Goal: Task Accomplishment & Management: Complete application form

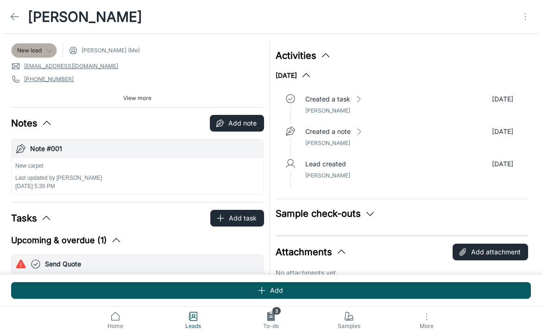
click at [42, 43] on div "New lead" at bounding box center [34, 50] width 46 height 15
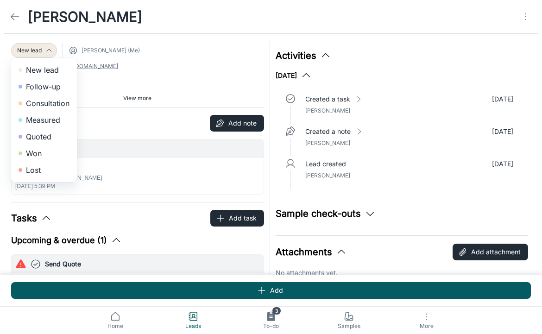
click at [50, 106] on li "Consultation" at bounding box center [44, 103] width 66 height 17
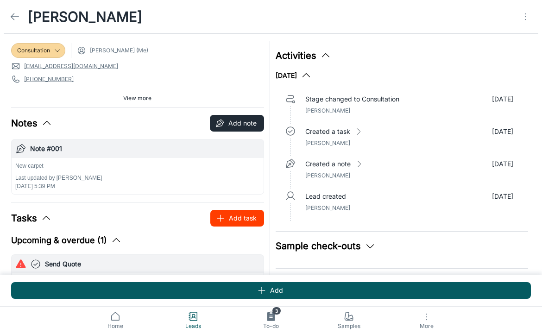
click at [232, 214] on button "Add task" at bounding box center [237, 218] width 54 height 17
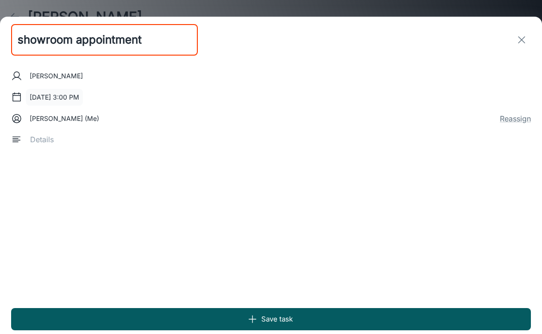
type input "showroom appointment"
click at [47, 100] on button "[DATE] 3:00 PM" at bounding box center [54, 97] width 57 height 17
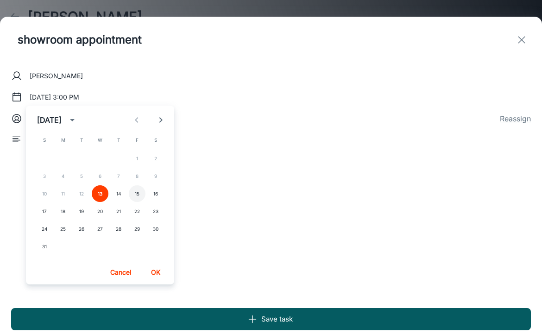
click at [139, 196] on button "15" at bounding box center [137, 193] width 17 height 17
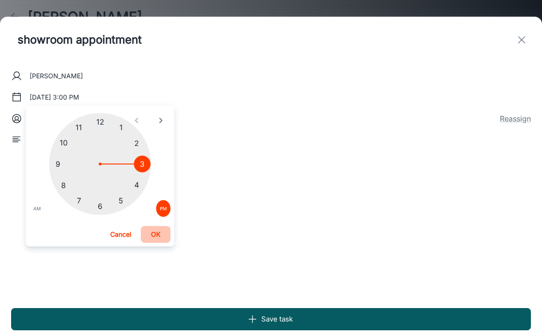
click at [160, 230] on button "OK" at bounding box center [156, 234] width 30 height 17
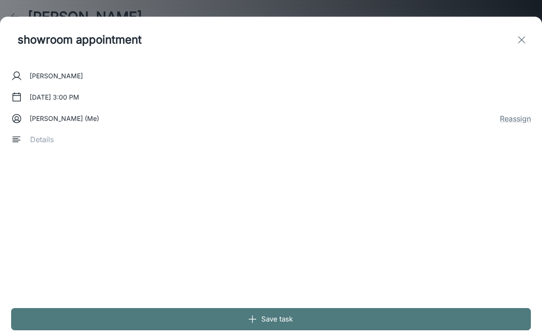
click at [277, 319] on button "Save task" at bounding box center [271, 319] width 520 height 22
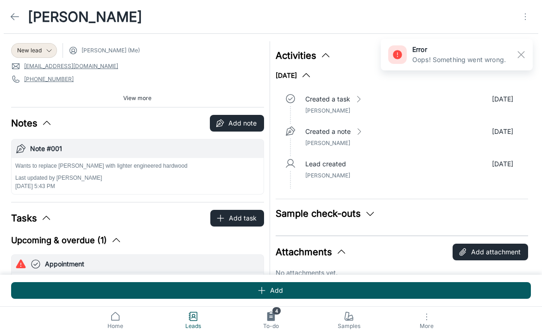
click at [48, 58] on div "New lead Jimmy Sinopoli (Me) miadonisi6@gmail.com 215-704-1332 1670 Tranquility…" at bounding box center [137, 74] width 253 height 66
click at [46, 45] on div "New lead" at bounding box center [34, 50] width 46 height 15
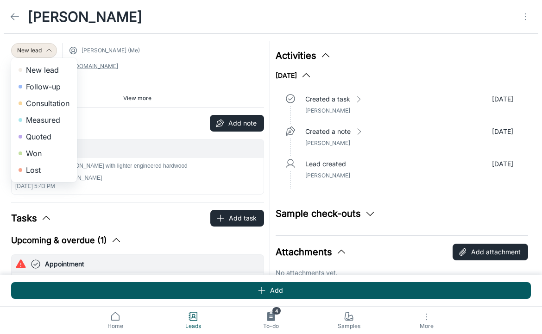
click at [52, 101] on li "Consultation" at bounding box center [44, 103] width 66 height 17
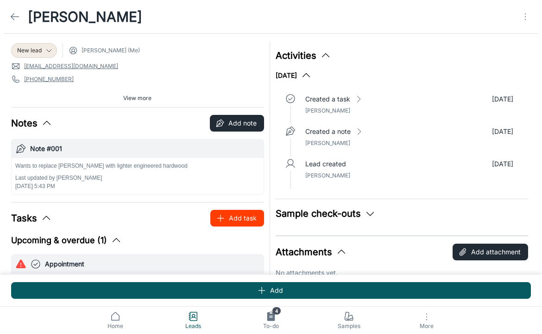
click at [236, 217] on button "Add task" at bounding box center [237, 218] width 54 height 17
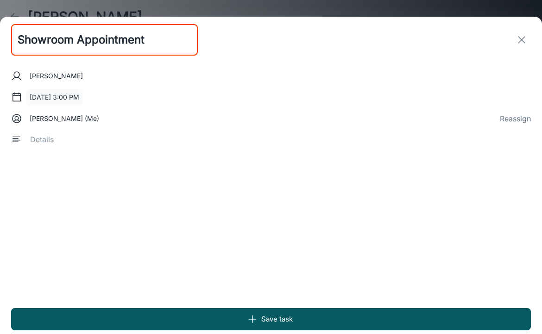
type input "Showroom Appointment"
click at [79, 93] on button "[DATE] 3:00 PM" at bounding box center [54, 97] width 57 height 17
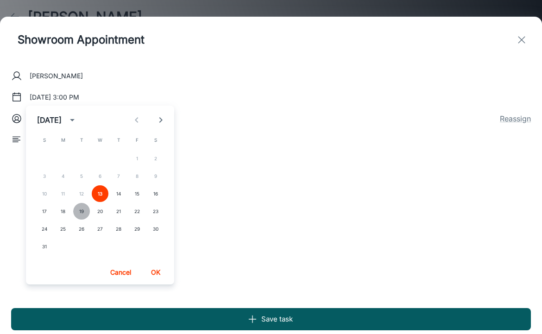
click at [80, 213] on button "19" at bounding box center [81, 211] width 17 height 17
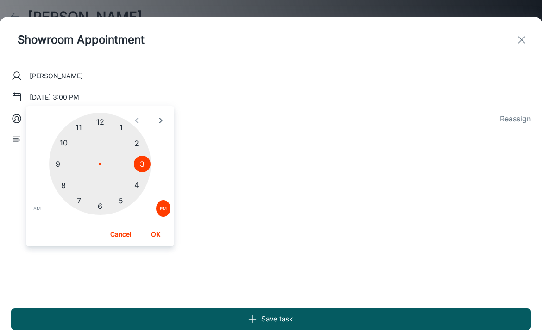
click at [97, 117] on div at bounding box center [100, 164] width 102 height 102
click at [159, 230] on button "OK" at bounding box center [156, 234] width 30 height 17
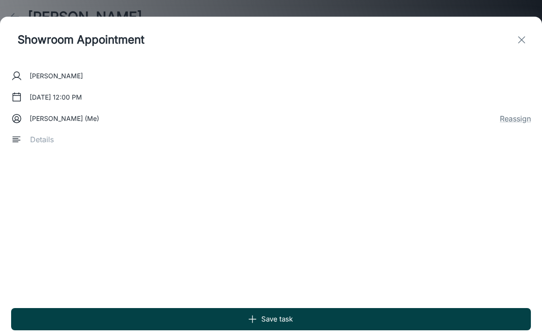
click at [307, 320] on button "Save task" at bounding box center [271, 319] width 520 height 22
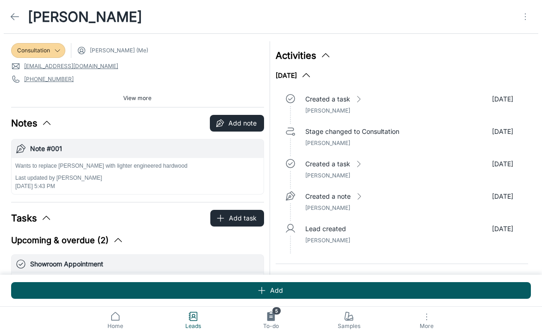
click at [11, 21] on icon at bounding box center [14, 16] width 11 height 11
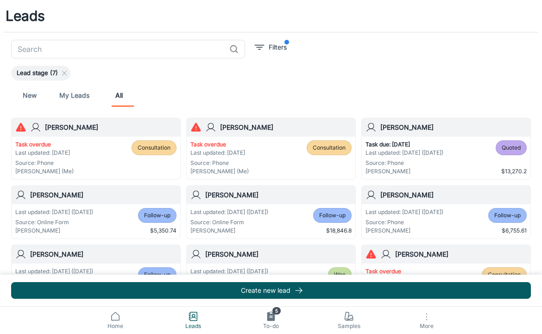
click at [174, 44] on input "text" at bounding box center [118, 49] width 214 height 19
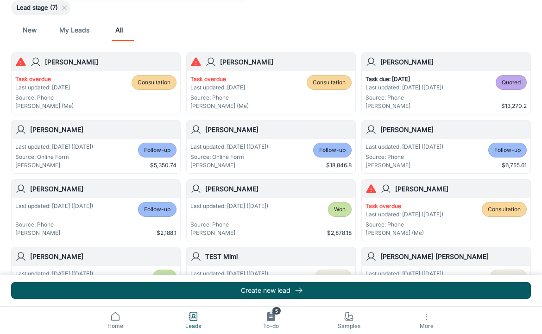
scroll to position [69, 0]
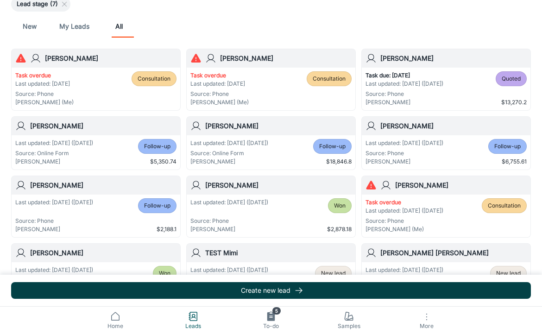
click at [215, 291] on button "Create new lead" at bounding box center [271, 290] width 520 height 17
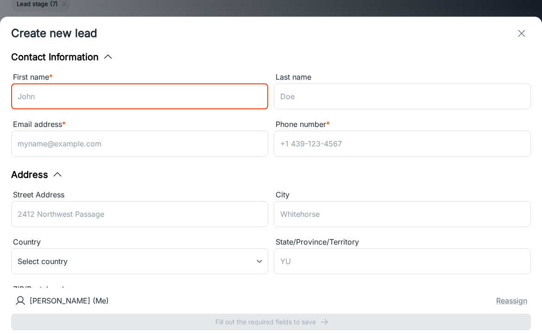
scroll to position [0, 0]
click at [158, 98] on input "First name *" at bounding box center [139, 96] width 257 height 26
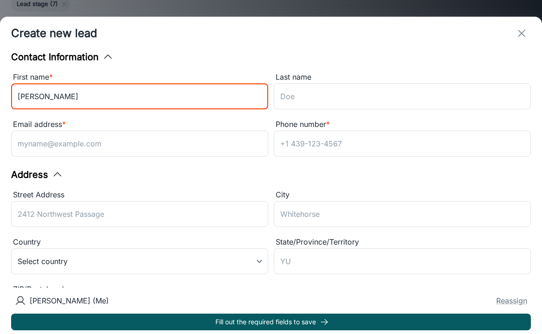
type input "Catherine"
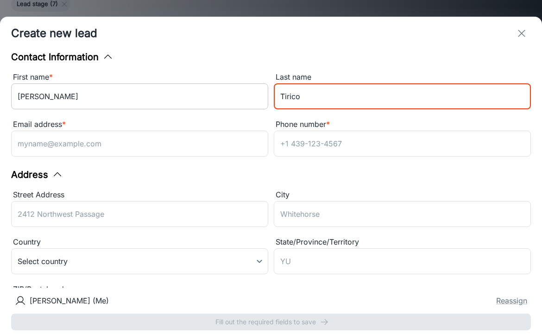
type input "Tirico"
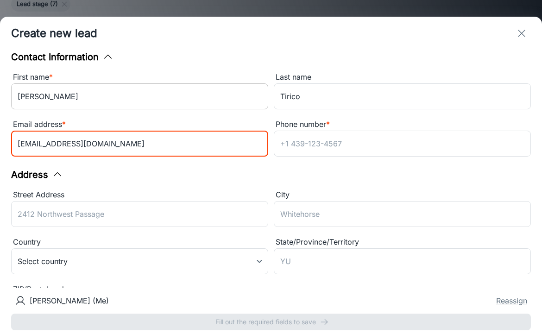
type input "cktirico@proton.me"
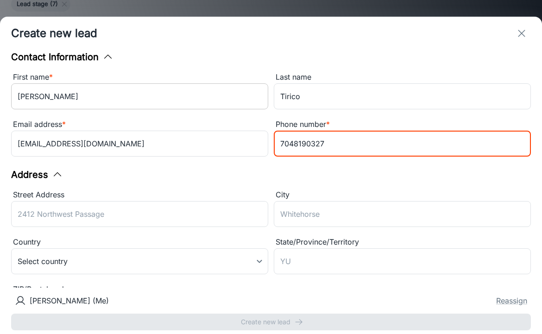
type input "7048190327"
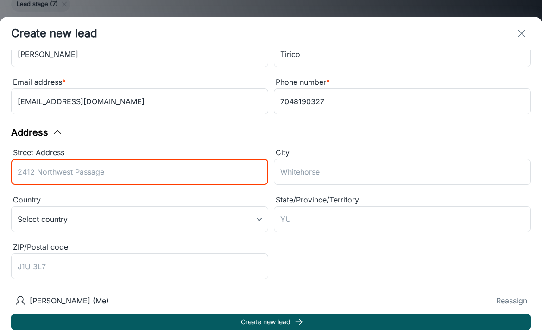
scroll to position [48, 0]
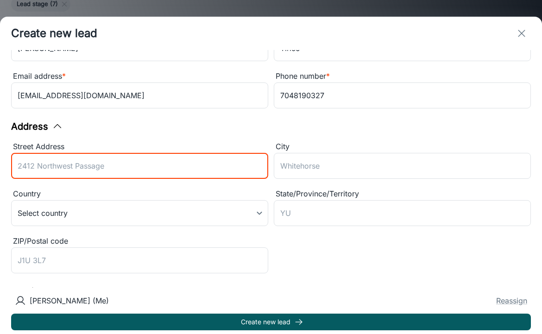
click at [84, 154] on input "Street Address" at bounding box center [139, 166] width 257 height 26
type input "914 Green Bridge Dr"
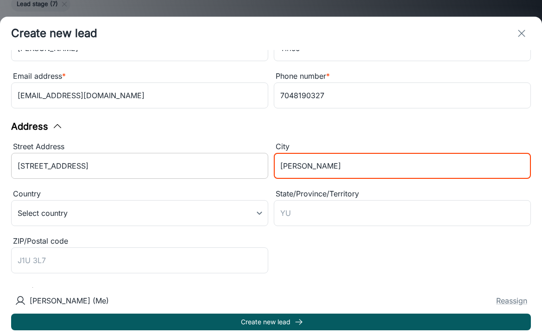
type input "Matthews"
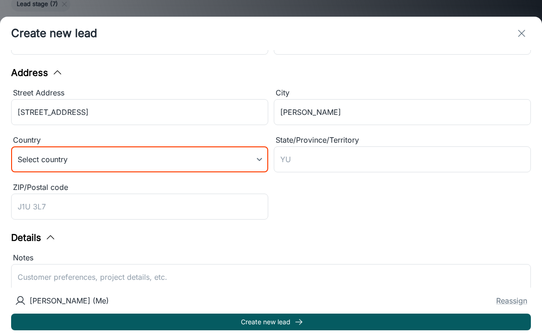
scroll to position [105, 0]
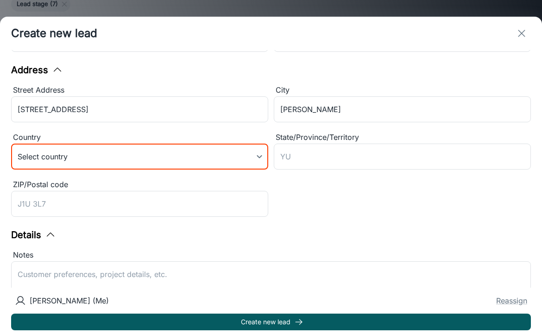
click at [111, 159] on body "Leads ​ Filters Lead stage (7) New My Leads All Rosie Iadonisi Task overdue Las…" at bounding box center [271, 98] width 542 height 334
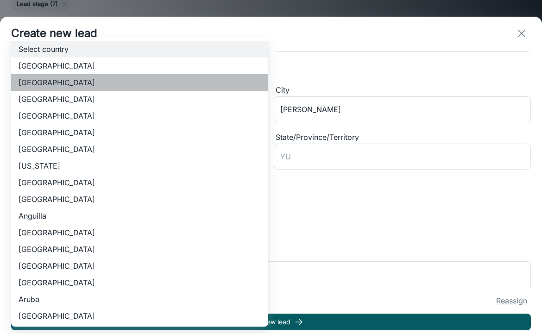
click at [105, 83] on li "United States of America" at bounding box center [139, 82] width 257 height 17
type input "US"
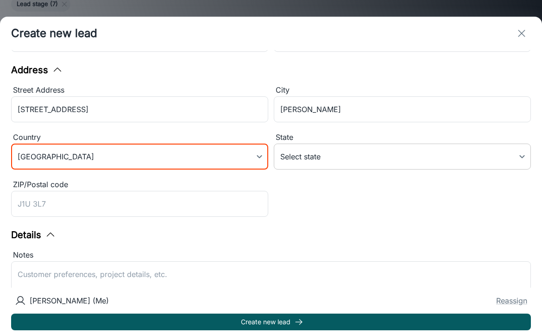
click at [347, 164] on body "Leads ​ Filters Lead stage (7) New My Leads All Rosie Iadonisi Task overdue Las…" at bounding box center [271, 98] width 542 height 334
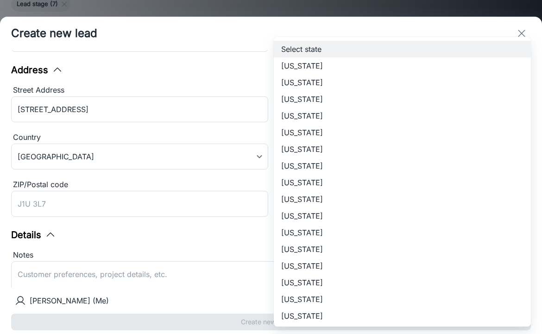
click at [249, 81] on div at bounding box center [271, 167] width 542 height 334
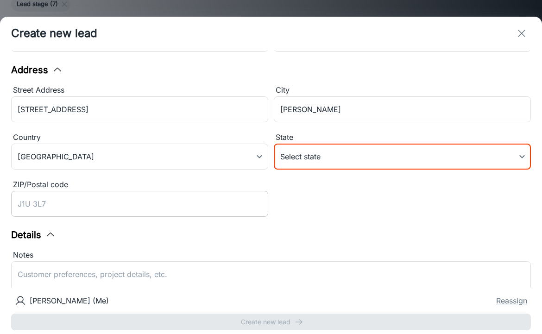
scroll to position [157, 0]
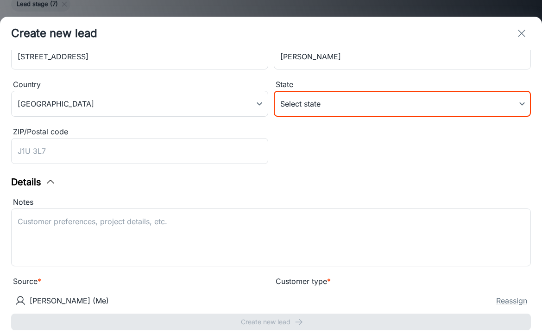
click at [347, 103] on body "Leads ​ Filters Lead stage (7) New My Leads All Rosie Iadonisi Task overdue Las…" at bounding box center [271, 98] width 542 height 334
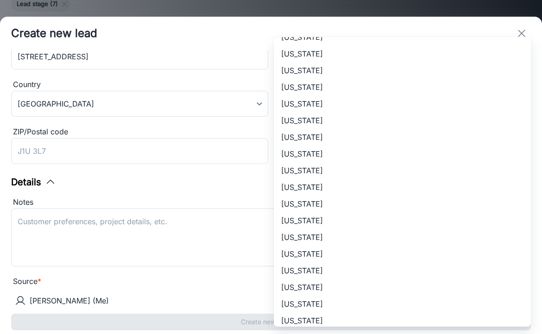
scroll to position [517, 0]
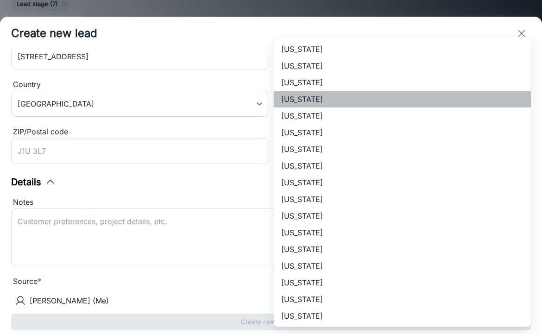
click at [323, 101] on li "North Carolina" at bounding box center [402, 99] width 257 height 17
type input "North Carolina"
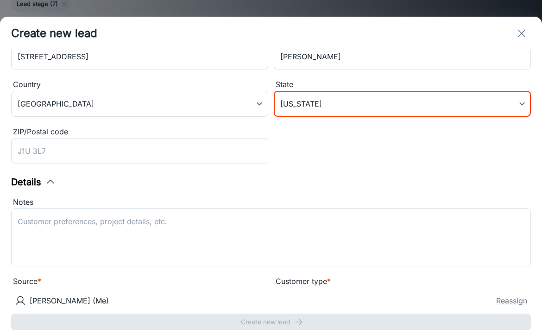
click at [277, 153] on div "Street Address 914 Green Bridge Dr ​ City Matthews ​ Country United States of A…" at bounding box center [268, 97] width 525 height 142
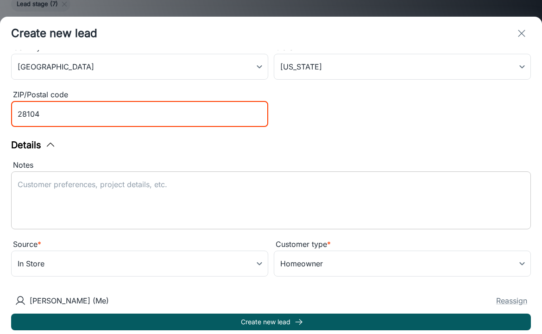
scroll to position [195, 0]
type input "28104"
click at [142, 182] on textarea "Notes" at bounding box center [271, 200] width 507 height 43
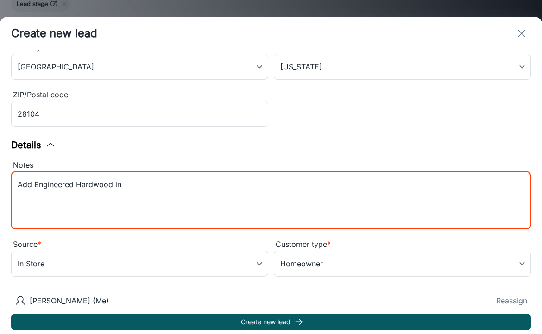
drag, startPoint x: 137, startPoint y: 186, endPoint x: 33, endPoint y: 185, distance: 103.3
click at [33, 185] on textarea "Add Engineered Hardwood in" at bounding box center [271, 200] width 507 height 43
type textarea "Add engineered hardwood (match)"
click at [194, 265] on body "Leads ​ Filters Lead stage (7) New My Leads All Rosie Iadonisi Task overdue Las…" at bounding box center [271, 98] width 542 height 334
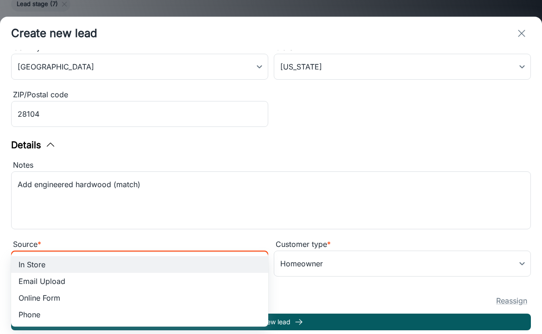
click at [206, 214] on div at bounding box center [271, 167] width 542 height 334
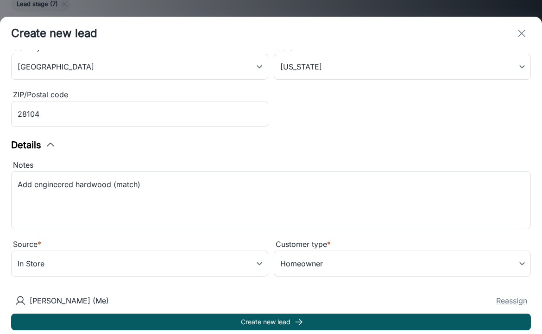
drag, startPoint x: 401, startPoint y: 27, endPoint x: 403, endPoint y: 19, distance: 8.2
click at [403, 19] on div "Create new lead" at bounding box center [271, 33] width 542 height 33
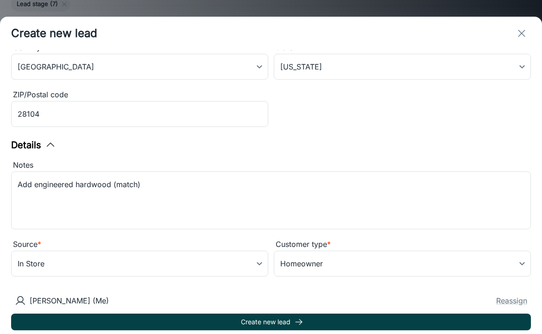
click at [221, 321] on button "Create new lead" at bounding box center [271, 322] width 520 height 17
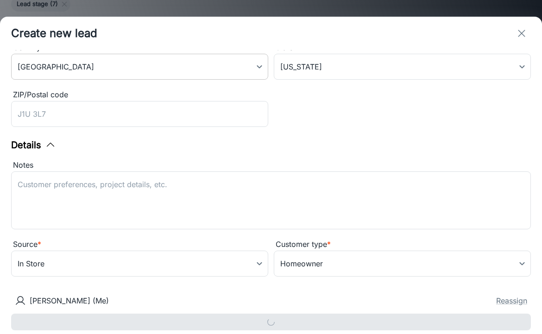
scroll to position [6, 0]
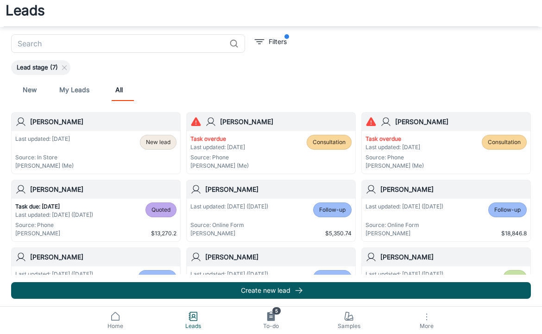
click at [95, 138] on div "Last updated: Today Source: In Store Jimmy Sinopoli (Me) New lead" at bounding box center [95, 152] width 161 height 35
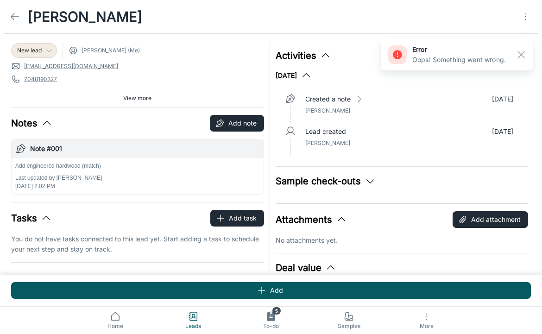
click at [38, 47] on span "New lead" at bounding box center [29, 50] width 25 height 8
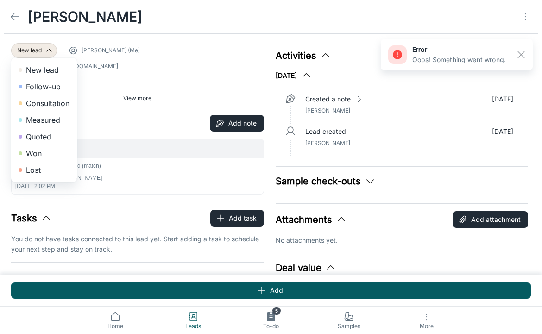
click at [50, 107] on li "Consultation" at bounding box center [44, 103] width 66 height 17
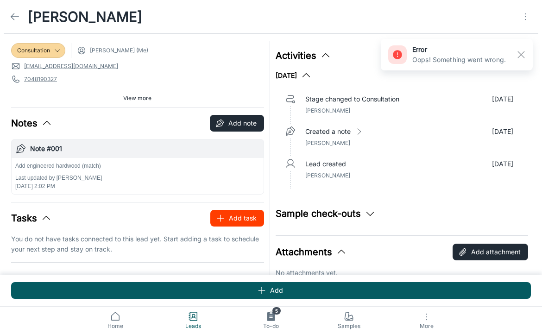
click at [229, 218] on button "Add task" at bounding box center [237, 218] width 54 height 17
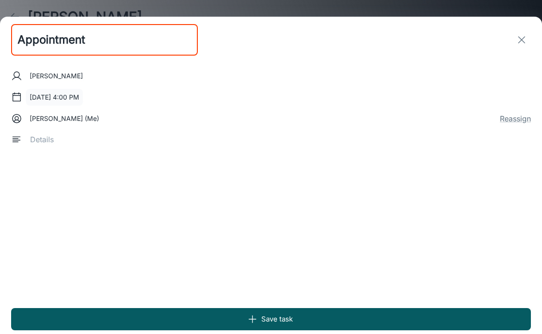
type input "Appointment"
click at [76, 95] on button "Aug 13, 2025 at 4:00 PM" at bounding box center [54, 97] width 57 height 17
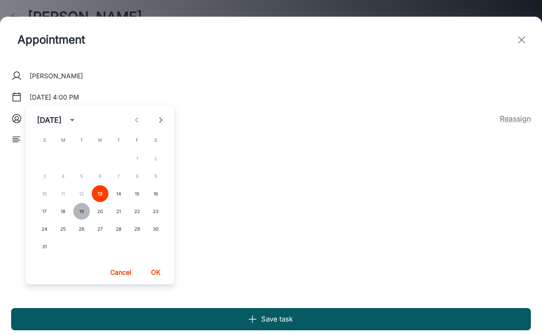
click at [76, 211] on button "19" at bounding box center [81, 211] width 17 height 17
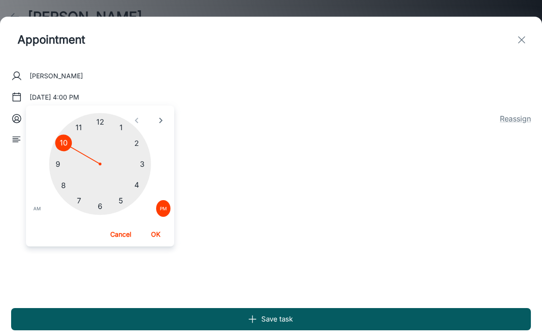
click at [64, 139] on div at bounding box center [100, 164] width 102 height 102
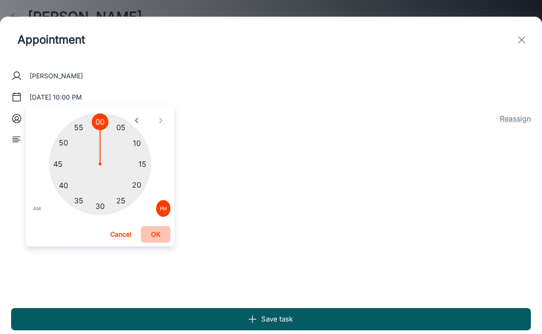
click at [146, 231] on button "OK" at bounding box center [156, 234] width 30 height 17
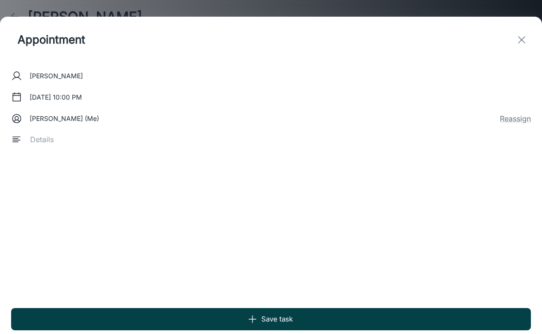
click at [183, 318] on button "Save task" at bounding box center [271, 319] width 520 height 22
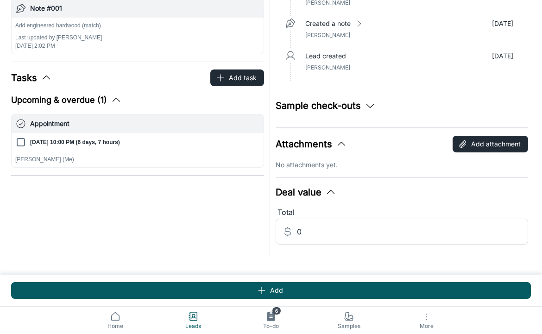
scroll to position [140, 0]
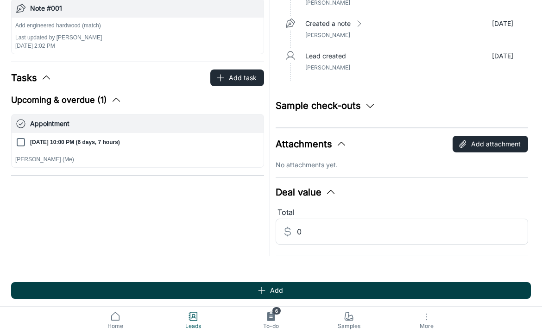
click at [184, 288] on button "Add" at bounding box center [271, 290] width 520 height 17
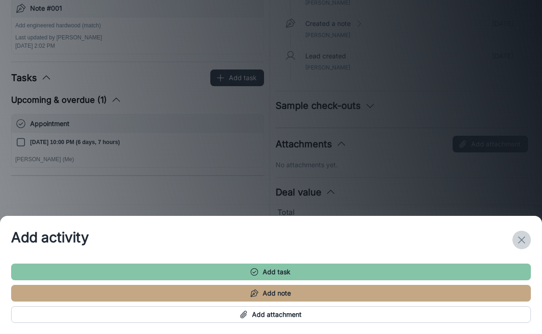
click at [521, 241] on icon "exit" at bounding box center [521, 239] width 11 height 11
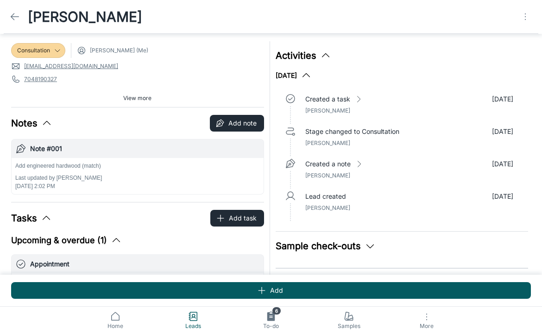
scroll to position [0, 0]
click at [15, 19] on icon at bounding box center [14, 16] width 11 height 11
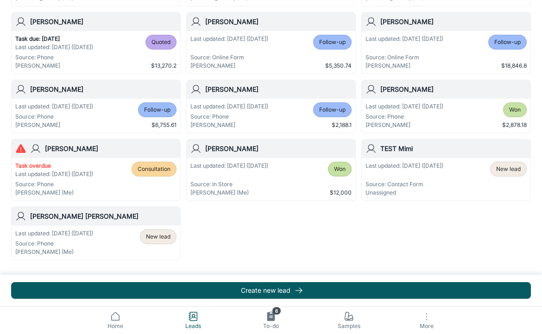
scroll to position [102, 0]
